Goal: Navigation & Orientation: Find specific page/section

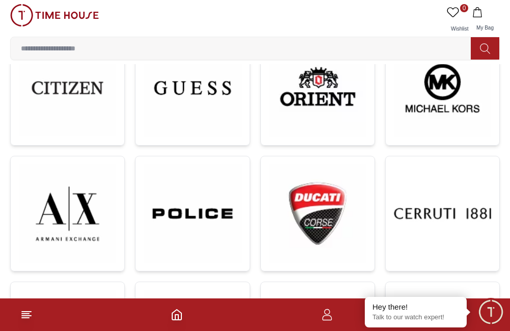
scroll to position [340, 0]
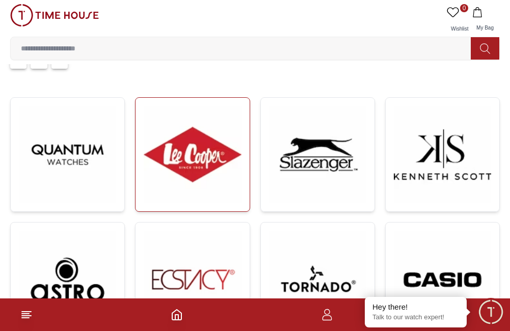
click at [189, 200] on img at bounding box center [192, 154] width 97 height 97
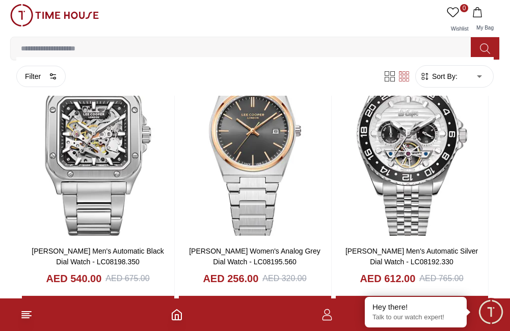
scroll to position [1612, 0]
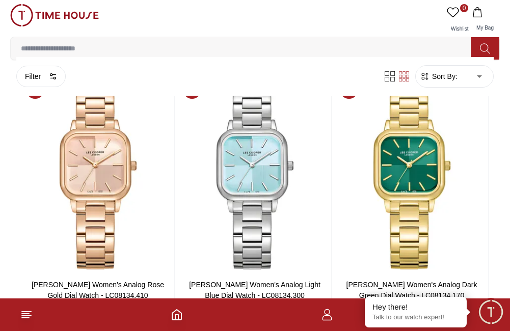
scroll to position [3463, 0]
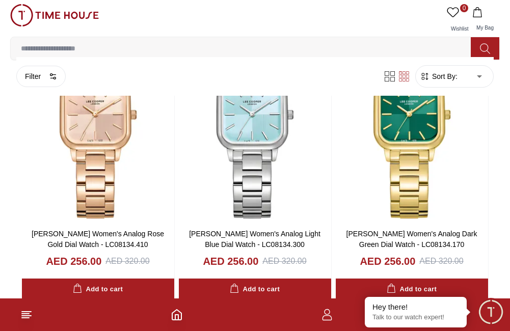
scroll to position [2150, 0]
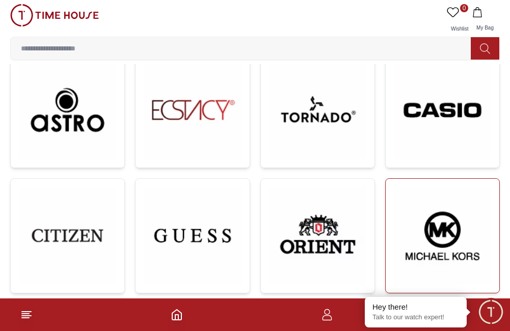
scroll to position [305, 0]
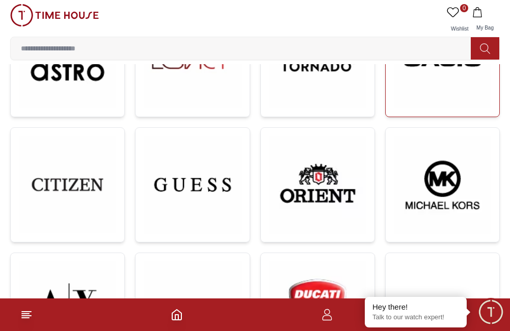
click at [441, 79] on img at bounding box center [442, 59] width 97 height 98
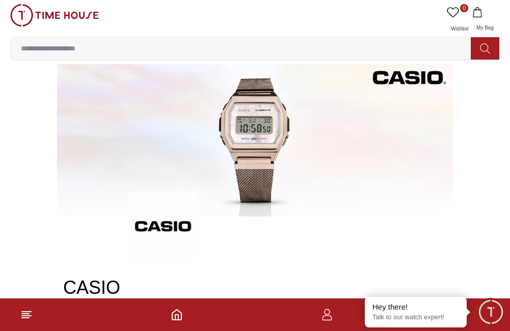
scroll to position [305, 0]
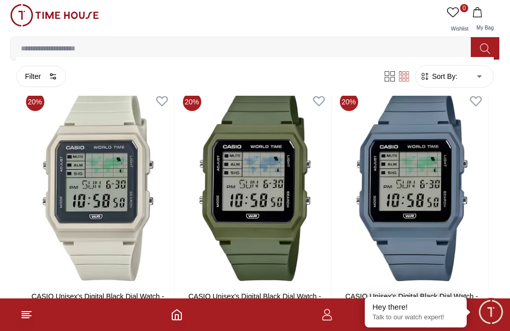
drag, startPoint x: 495, startPoint y: 216, endPoint x: 512, endPoint y: 234, distance: 24.5
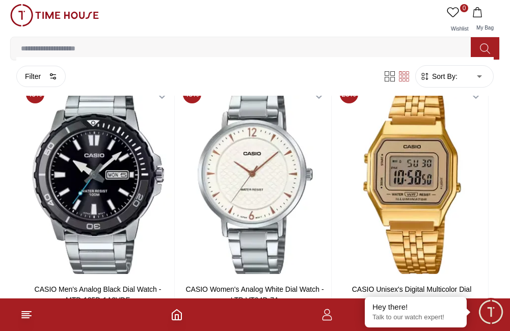
scroll to position [1426, 0]
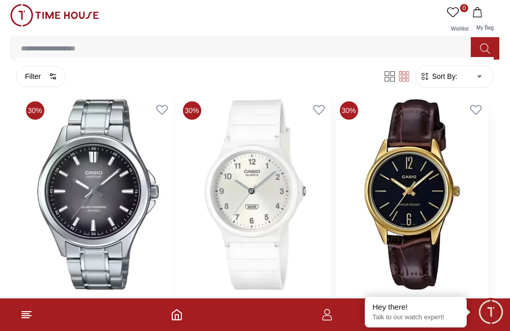
scroll to position [2800, 0]
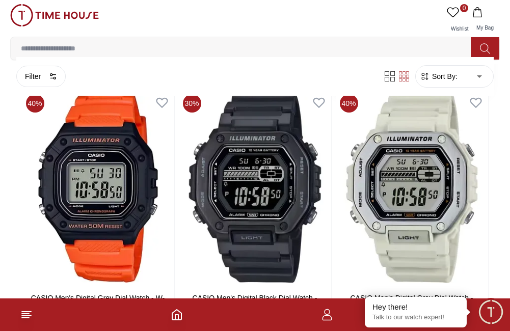
scroll to position [5601, 0]
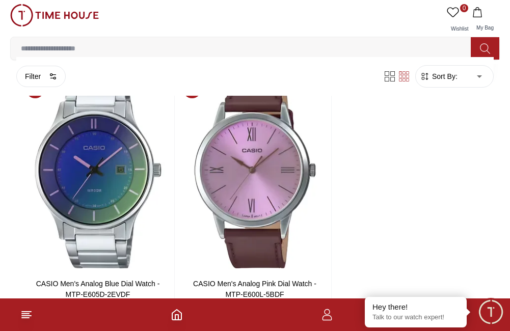
scroll to position [7595, 0]
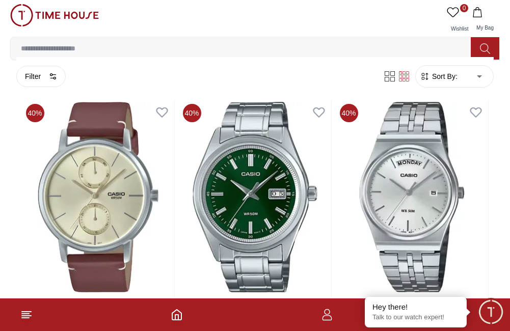
scroll to position [7867, 0]
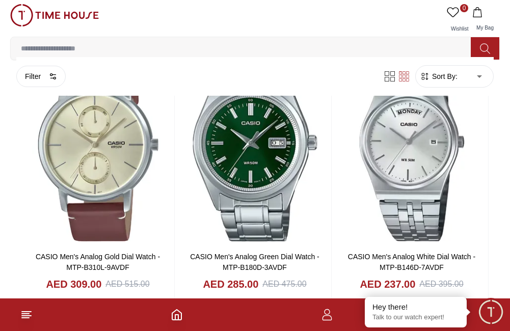
scroll to position [7595, 0]
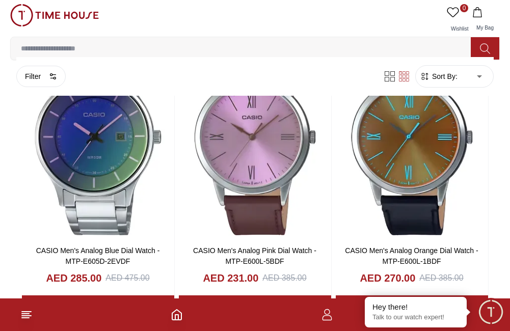
scroll to position [5768, 0]
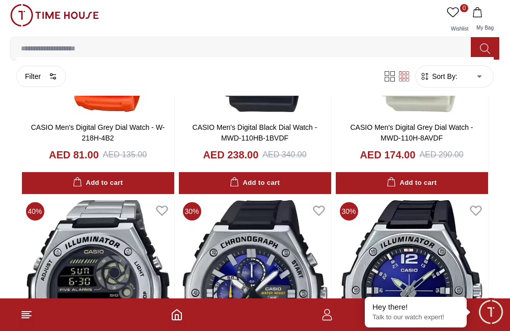
scroll to position [3971, 0]
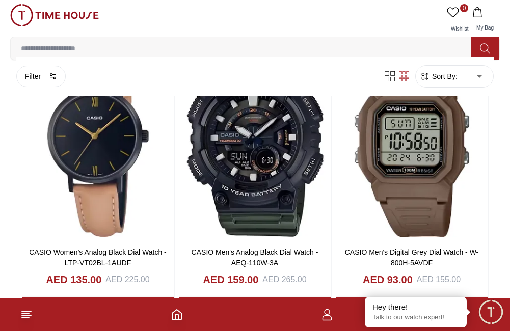
scroll to position [2083, 0]
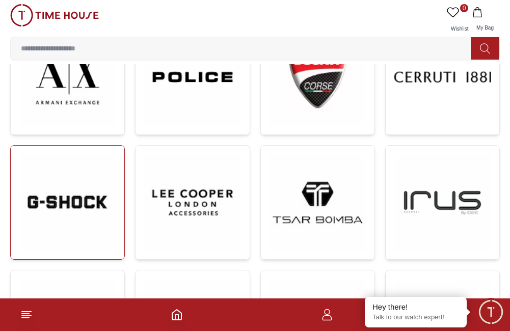
scroll to position [543, 0]
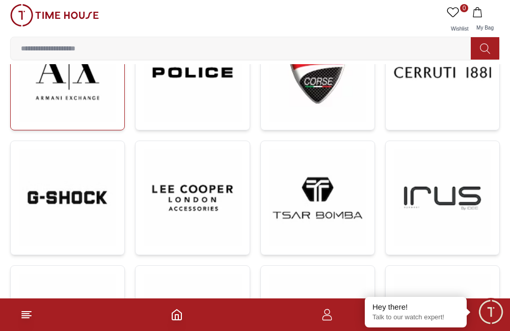
click at [71, 116] on img at bounding box center [67, 72] width 97 height 98
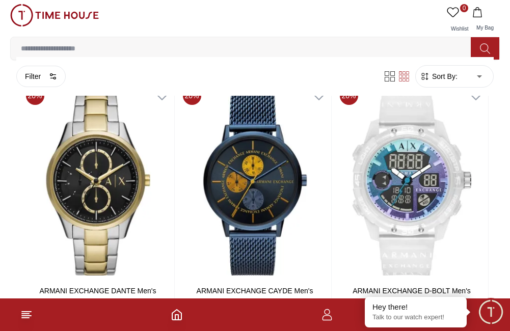
scroll to position [793, 0]
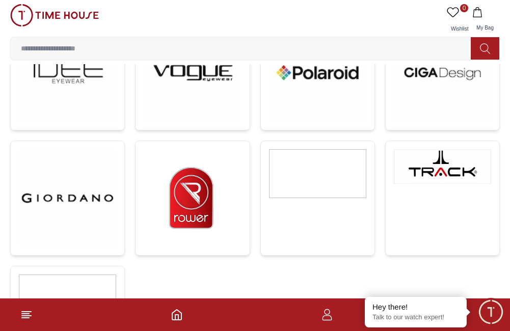
scroll to position [543, 0]
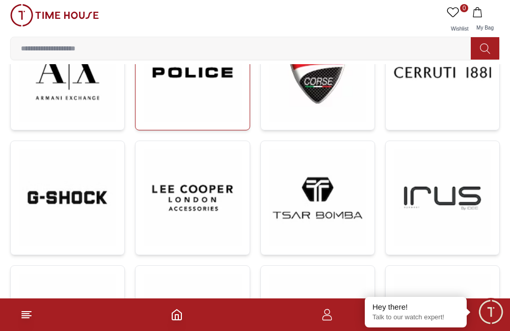
click at [217, 117] on img at bounding box center [192, 72] width 97 height 98
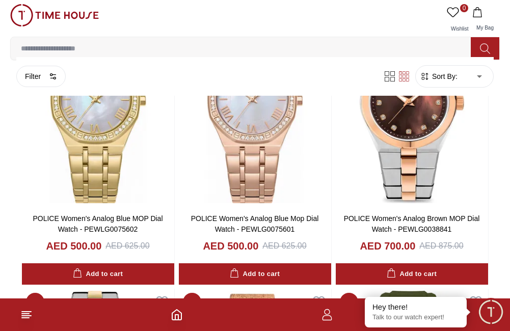
scroll to position [1562, 0]
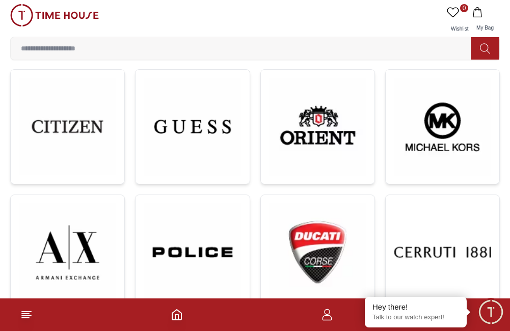
scroll to position [340, 0]
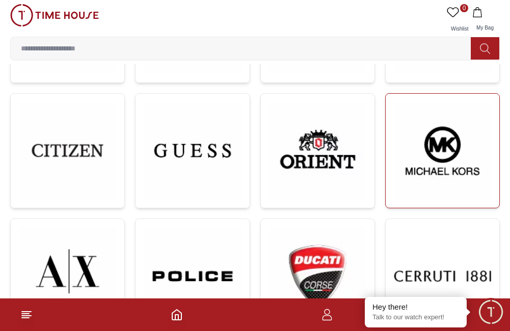
click at [460, 183] on img at bounding box center [442, 151] width 97 height 98
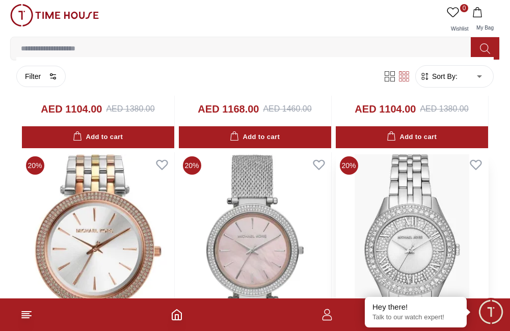
scroll to position [1307, 0]
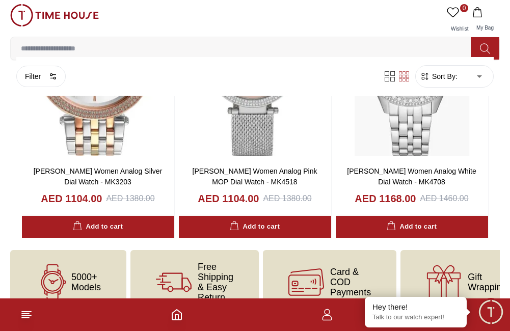
scroll to position [340, 0]
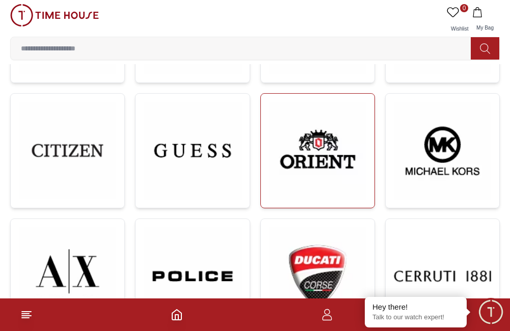
click at [317, 164] on img at bounding box center [317, 151] width 97 height 98
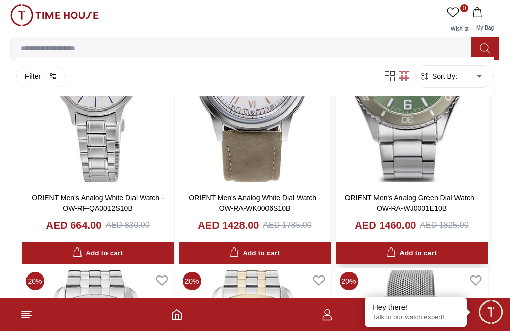
scroll to position [900, 0]
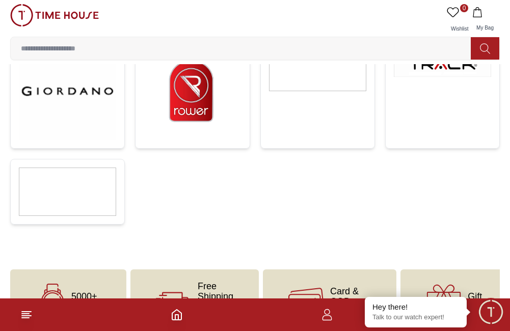
scroll to position [340, 0]
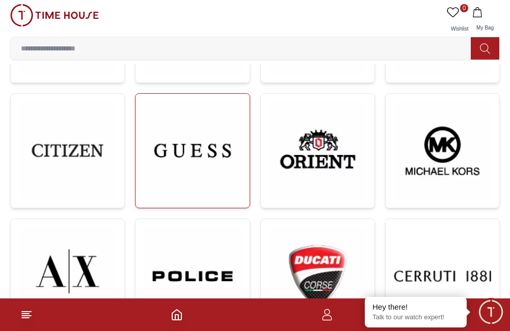
click at [170, 167] on img at bounding box center [192, 151] width 97 height 98
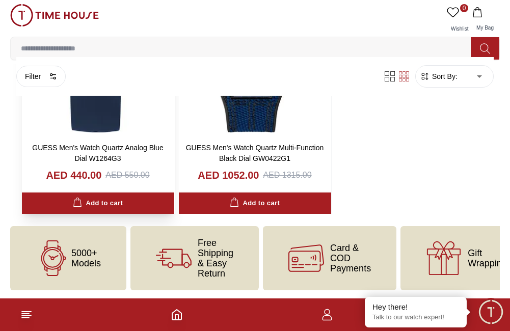
scroll to position [1607, 0]
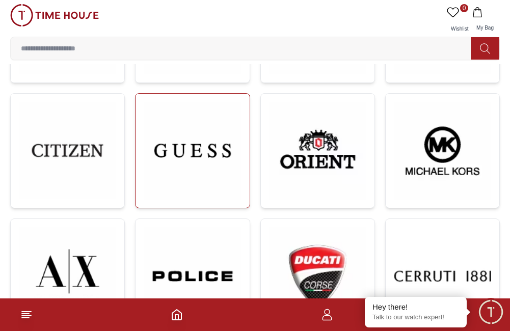
scroll to position [391, 0]
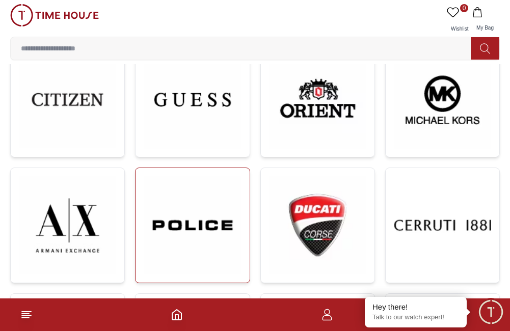
click at [203, 224] on img at bounding box center [192, 225] width 97 height 98
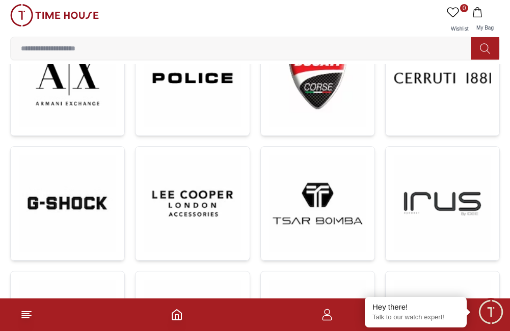
scroll to position [543, 0]
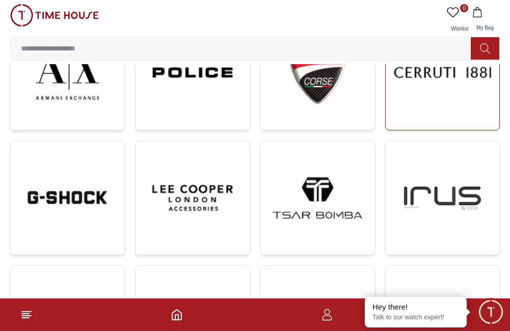
click at [454, 115] on img at bounding box center [442, 71] width 97 height 97
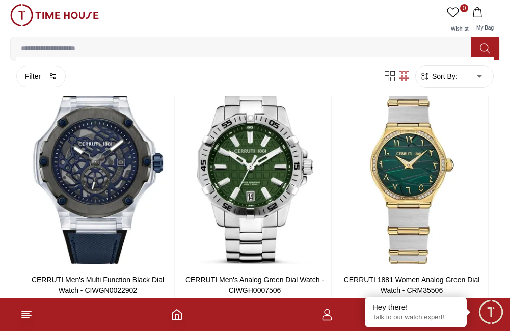
scroll to position [607, 0]
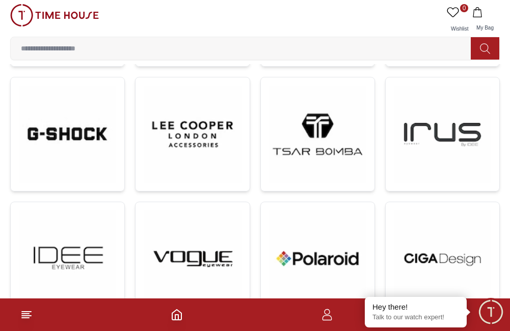
scroll to position [543, 0]
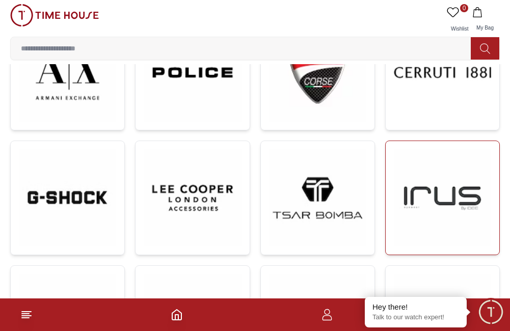
click at [407, 189] on img at bounding box center [442, 197] width 97 height 97
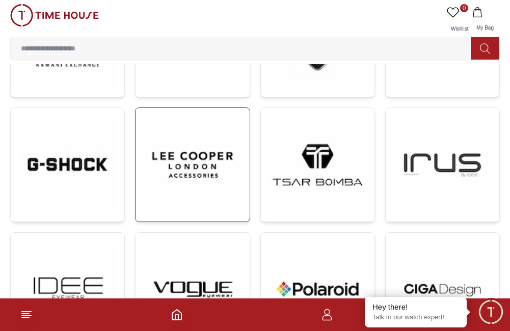
scroll to position [594, 0]
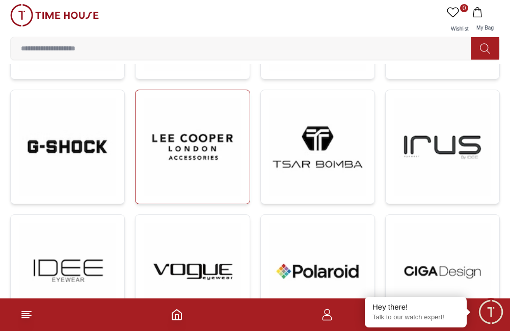
click at [187, 172] on img at bounding box center [192, 146] width 97 height 97
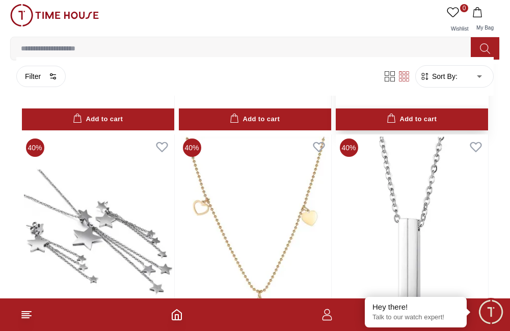
scroll to position [713, 0]
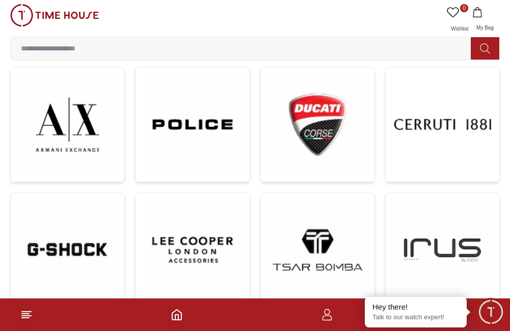
scroll to position [509, 0]
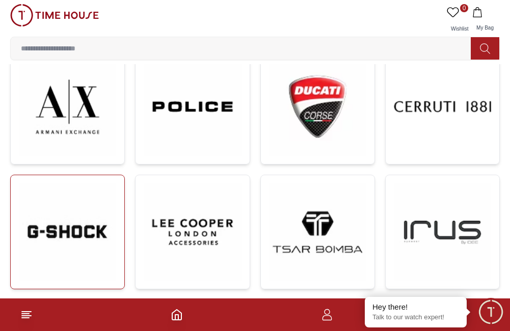
click at [69, 233] on img at bounding box center [67, 231] width 97 height 97
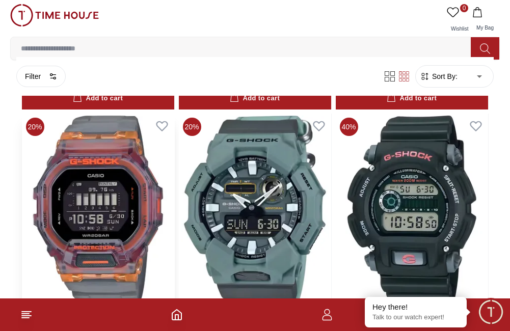
scroll to position [1680, 0]
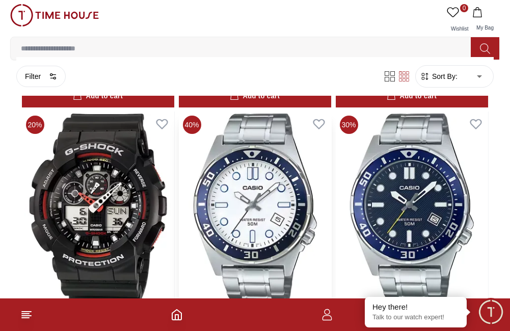
scroll to position [3152, 0]
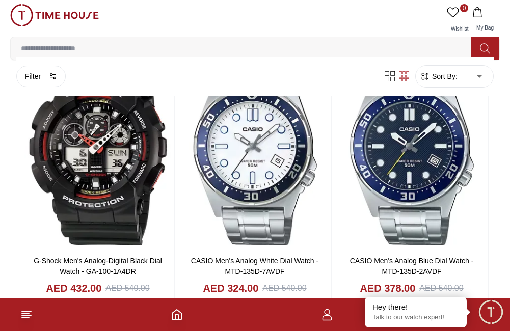
scroll to position [2037, 0]
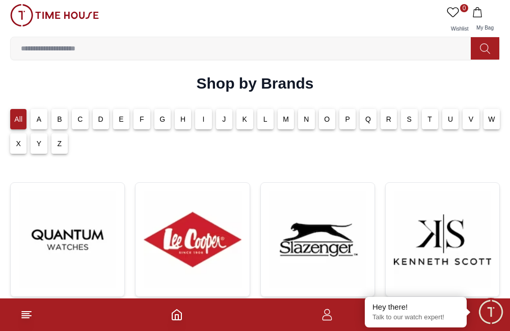
click at [37, 119] on p "A" at bounding box center [39, 119] width 5 height 10
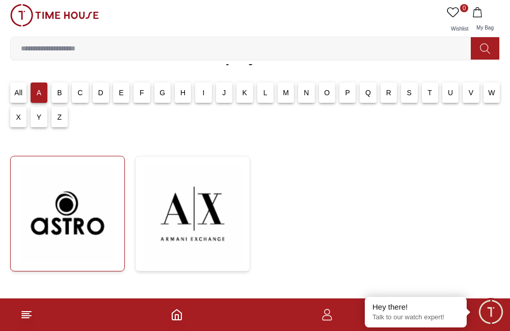
scroll to position [22, 0]
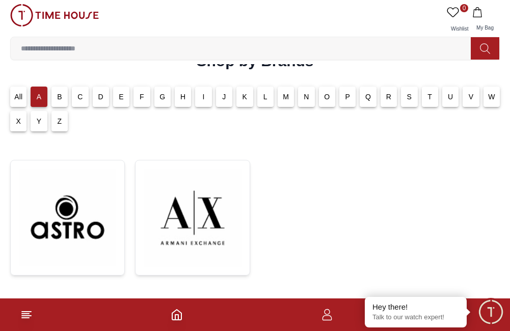
click at [62, 97] on p "B" at bounding box center [59, 97] width 5 height 10
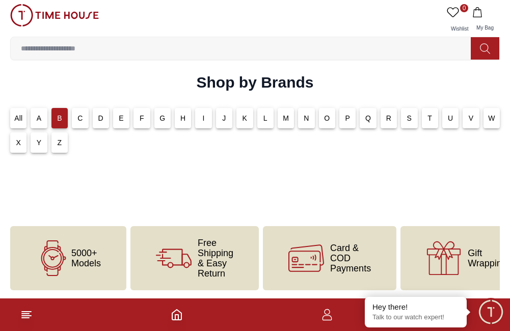
click at [82, 108] on div "C" at bounding box center [80, 118] width 16 height 20
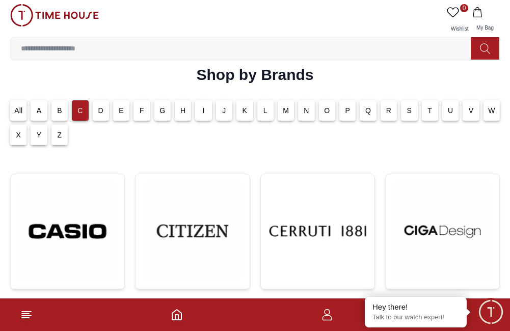
scroll to position [22, 0]
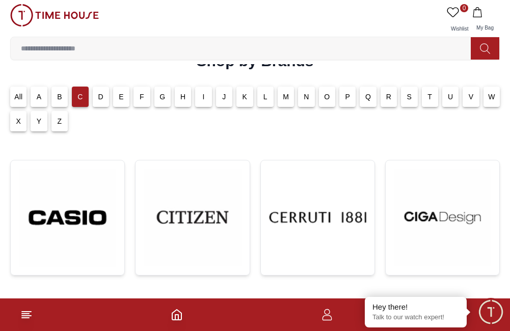
click at [102, 97] on p "D" at bounding box center [100, 97] width 5 height 10
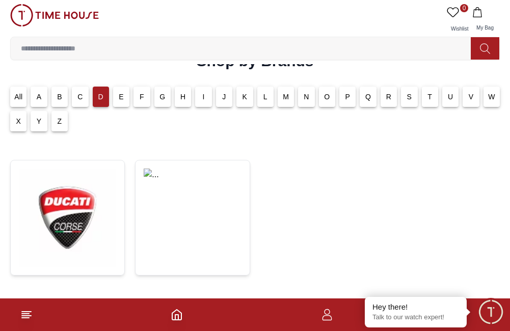
click at [25, 99] on div "All" at bounding box center [18, 97] width 16 height 20
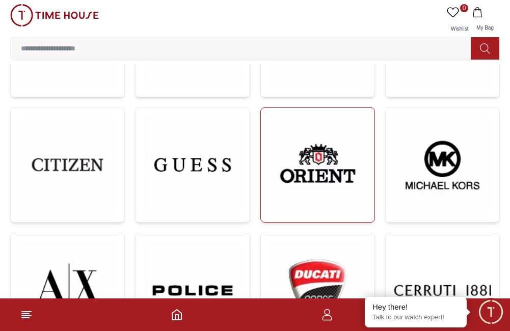
scroll to position [481, 0]
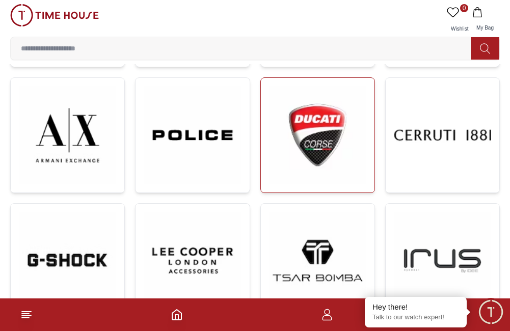
click at [300, 156] on img at bounding box center [317, 135] width 97 height 98
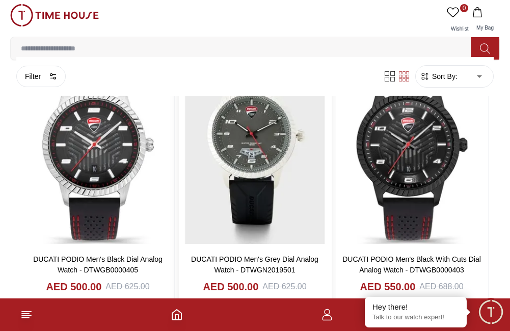
scroll to position [916, 0]
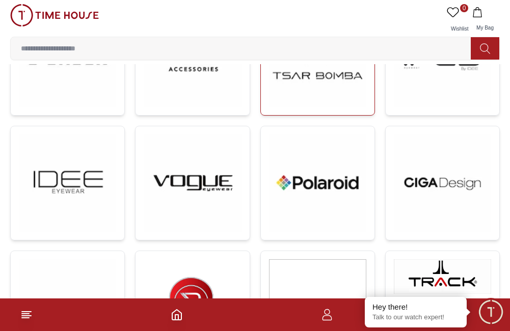
scroll to position [684, 0]
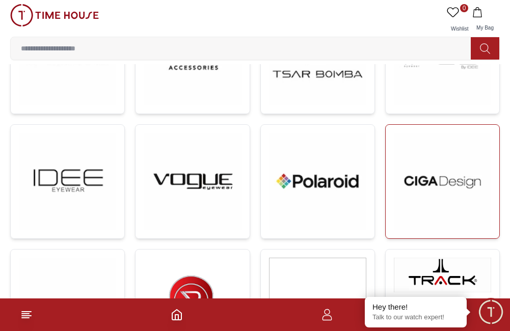
click at [407, 178] on img at bounding box center [442, 181] width 97 height 97
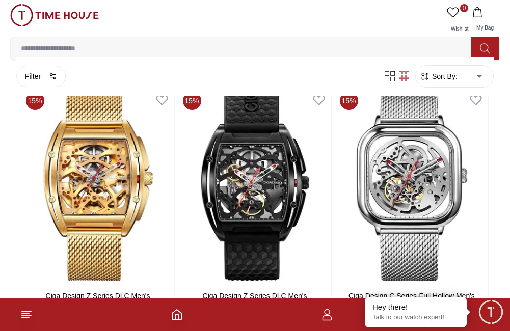
scroll to position [990, 0]
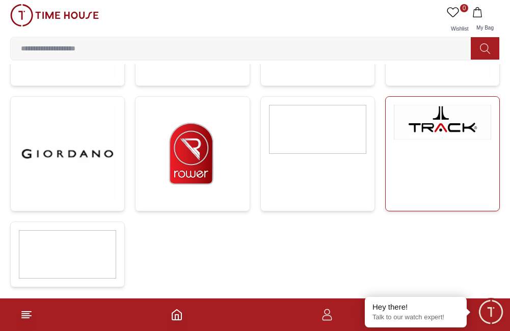
click at [414, 145] on link at bounding box center [442, 153] width 115 height 115
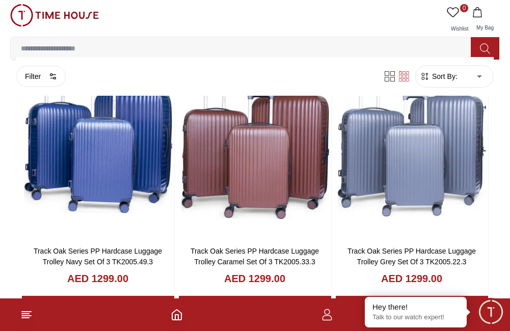
scroll to position [633, 0]
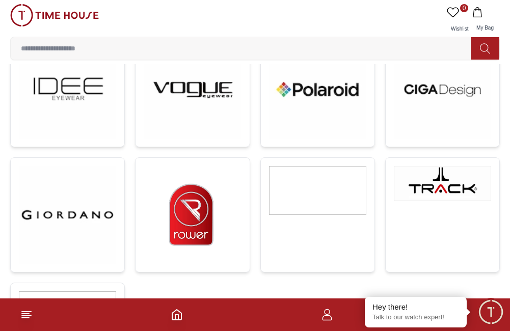
scroll to position [747, 0]
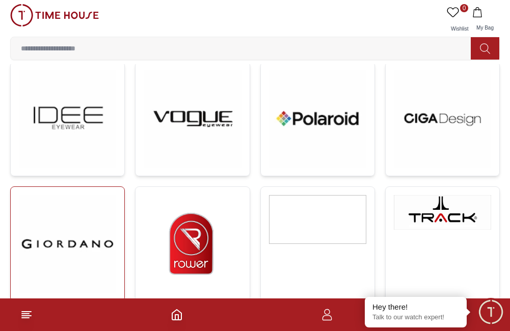
click at [57, 239] on img at bounding box center [67, 243] width 97 height 97
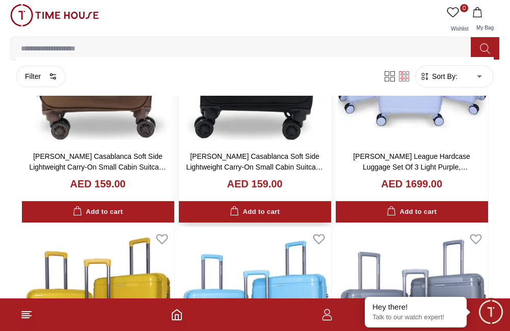
scroll to position [1052, 0]
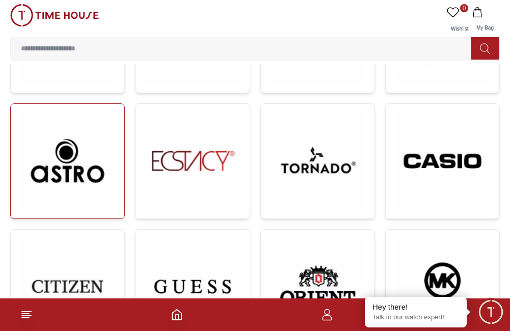
click at [121, 190] on link at bounding box center [67, 161] width 115 height 116
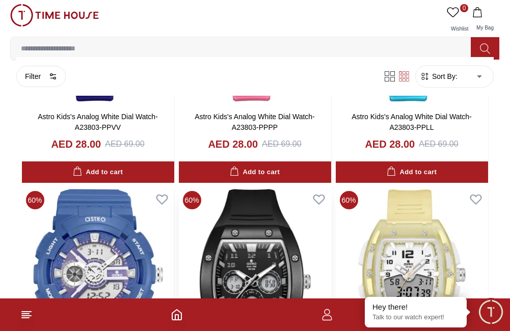
scroll to position [1782, 0]
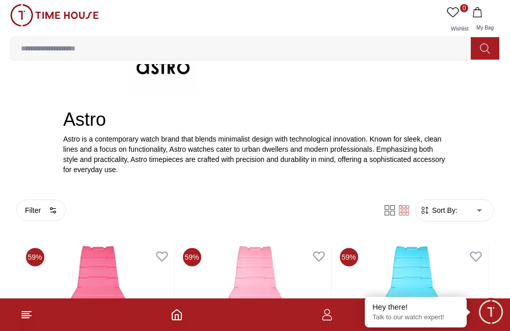
scroll to position [152, 0]
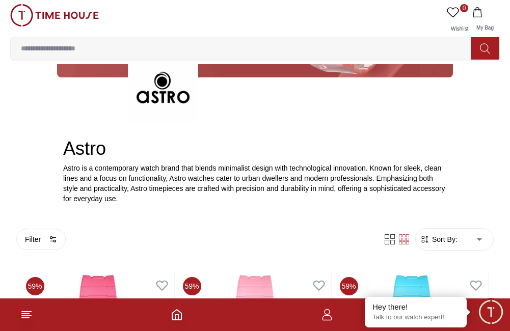
scroll to position [2133, 0]
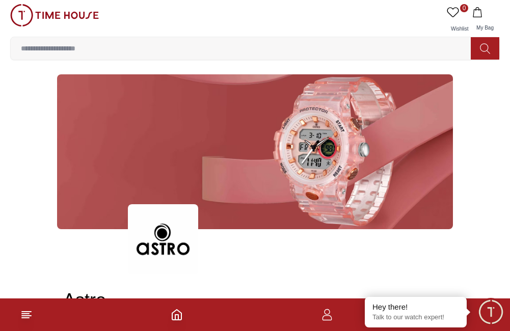
click at [336, 154] on img at bounding box center [255, 151] width 396 height 155
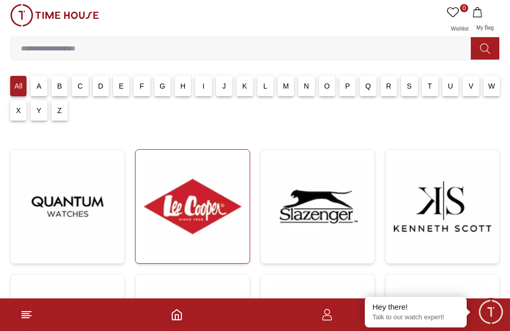
scroll to position [51, 0]
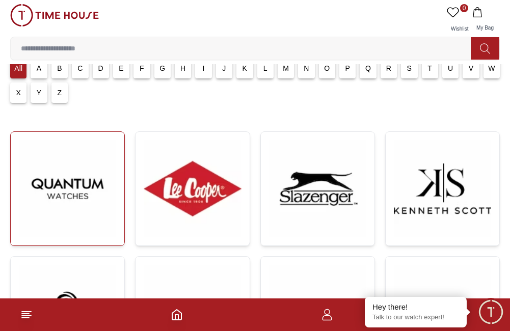
click at [74, 199] on img at bounding box center [67, 188] width 97 height 97
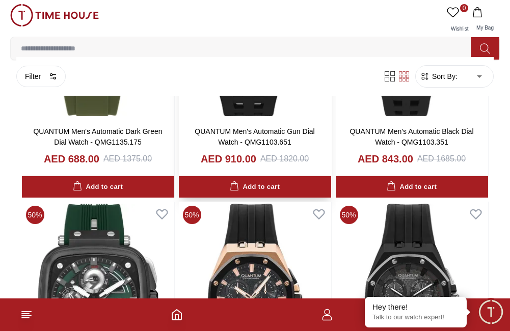
scroll to position [916, 0]
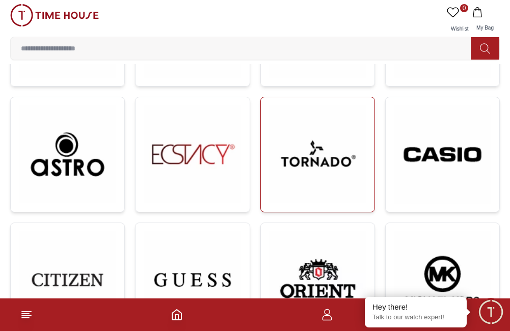
scroll to position [204, 0]
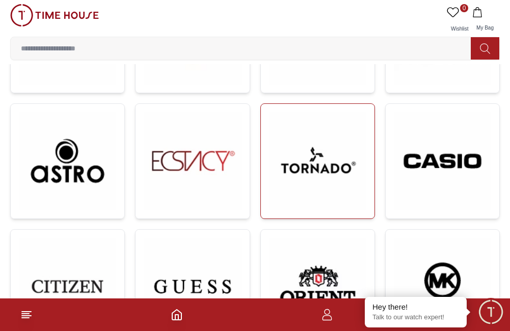
click at [335, 163] on img at bounding box center [317, 160] width 97 height 97
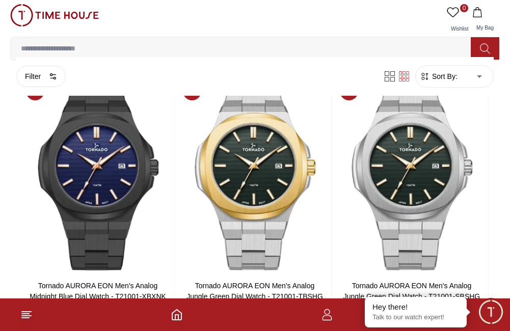
scroll to position [1222, 0]
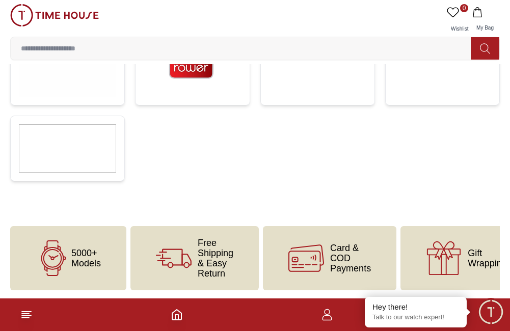
scroll to position [204, 0]
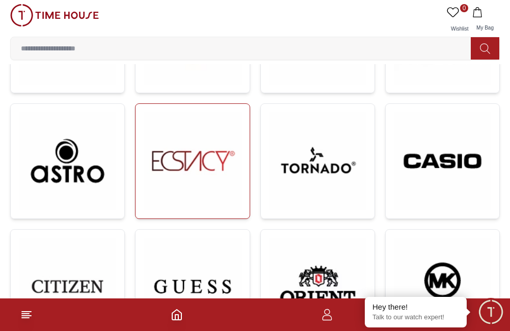
click at [221, 161] on img at bounding box center [192, 160] width 97 height 97
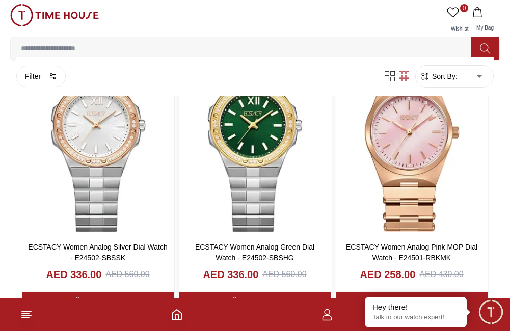
scroll to position [1935, 0]
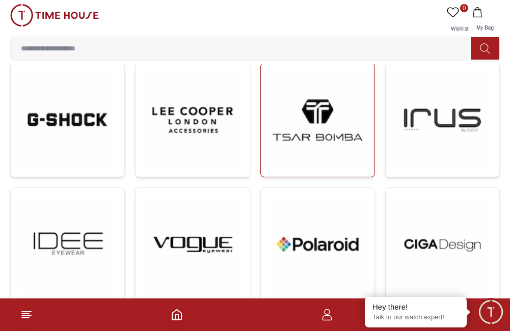
scroll to position [713, 0]
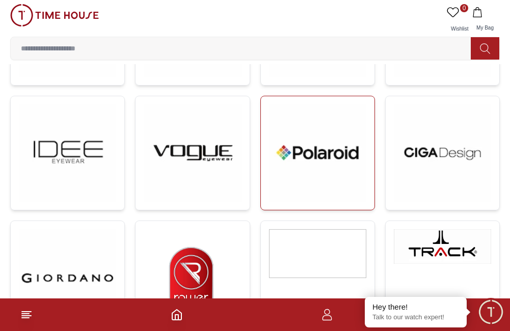
click at [351, 200] on img at bounding box center [317, 152] width 97 height 97
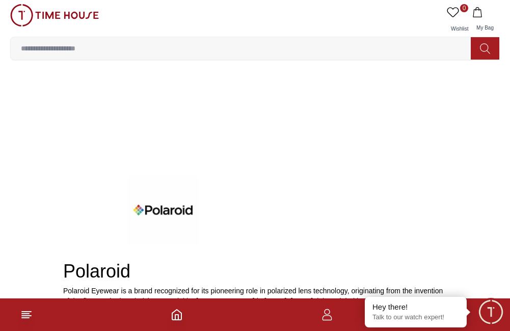
scroll to position [713, 0]
